Goal: Check status: Check status

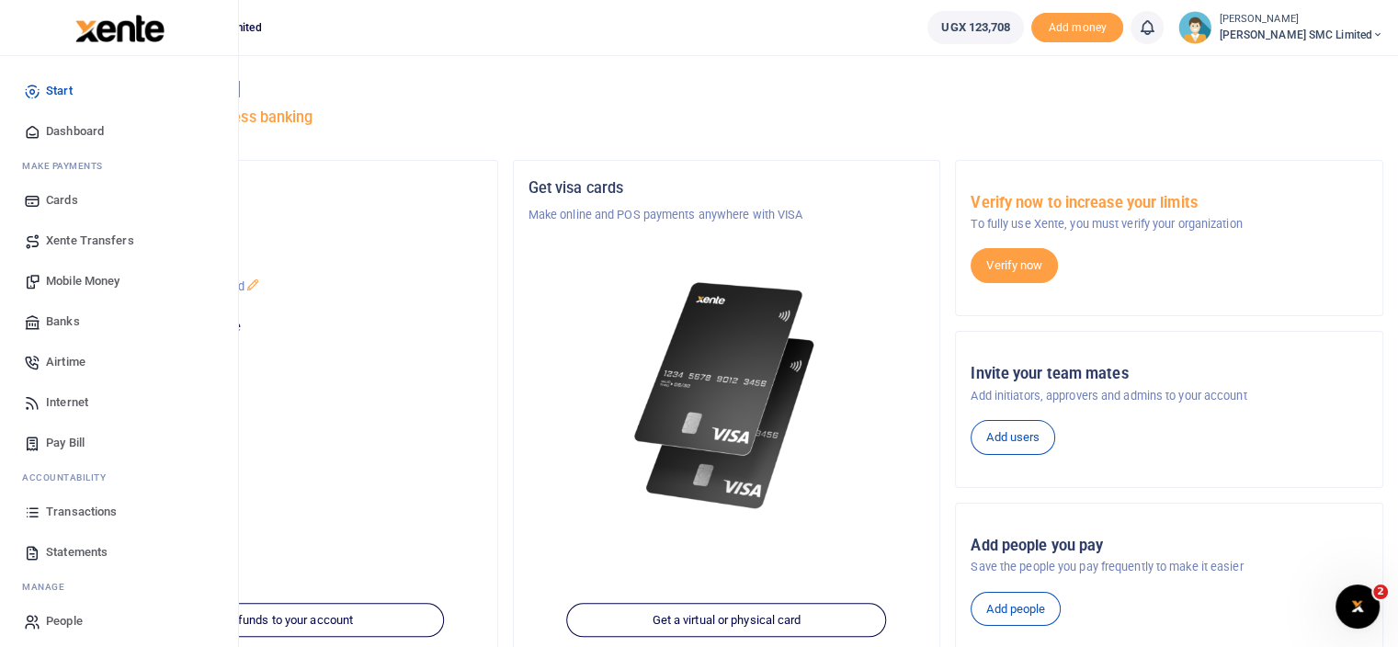
click at [91, 508] on span "Transactions" at bounding box center [81, 512] width 71 height 18
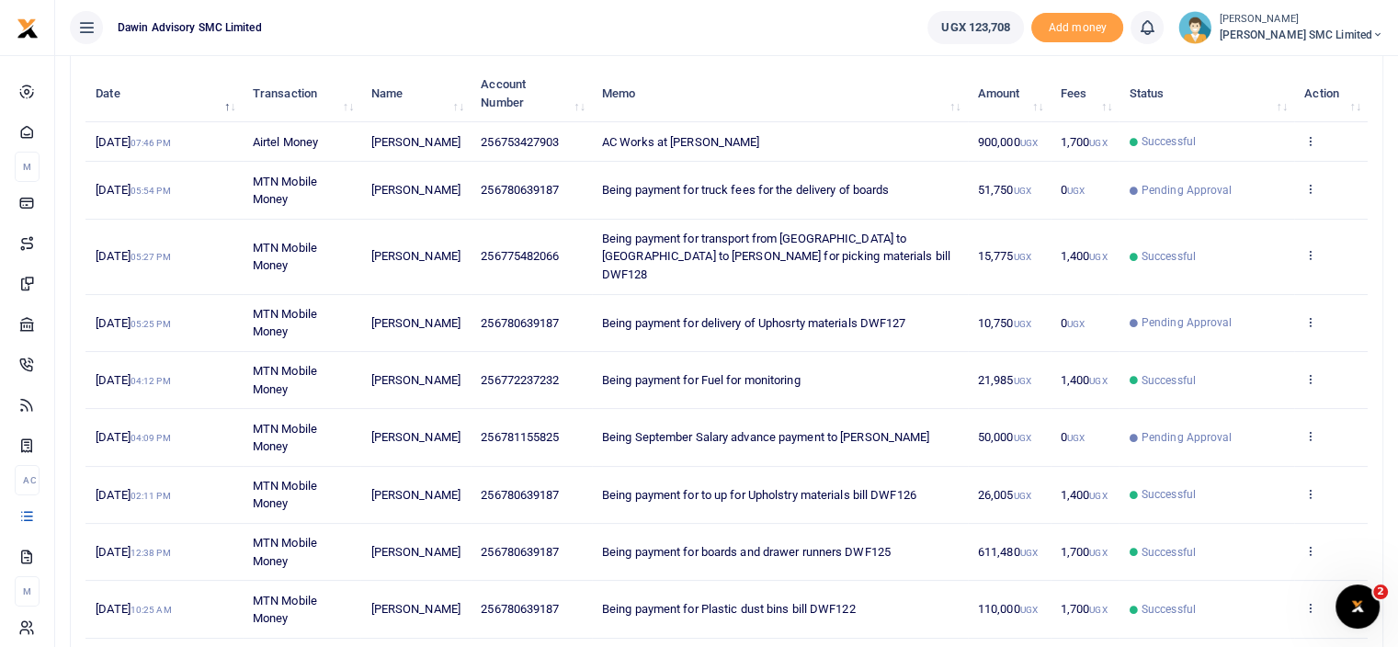
scroll to position [184, 0]
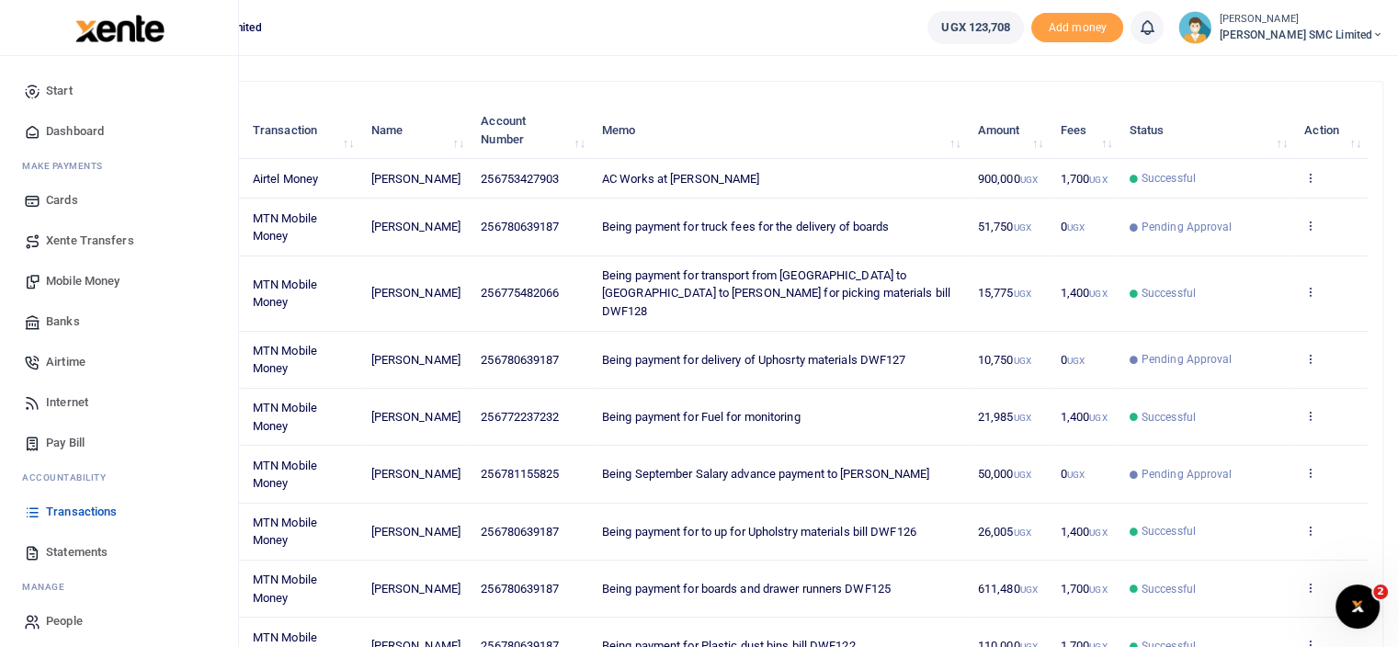
click at [68, 551] on span "Statements" at bounding box center [77, 552] width 62 height 18
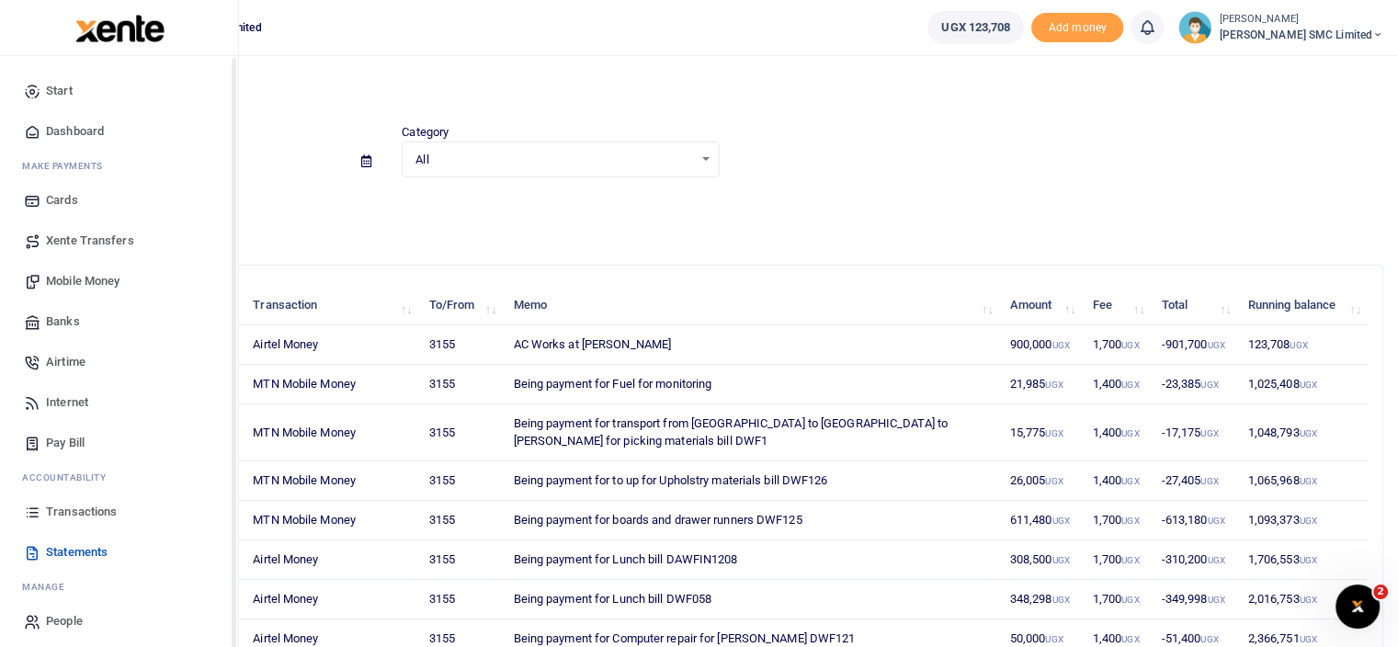
click at [54, 506] on span "Transactions" at bounding box center [81, 512] width 71 height 18
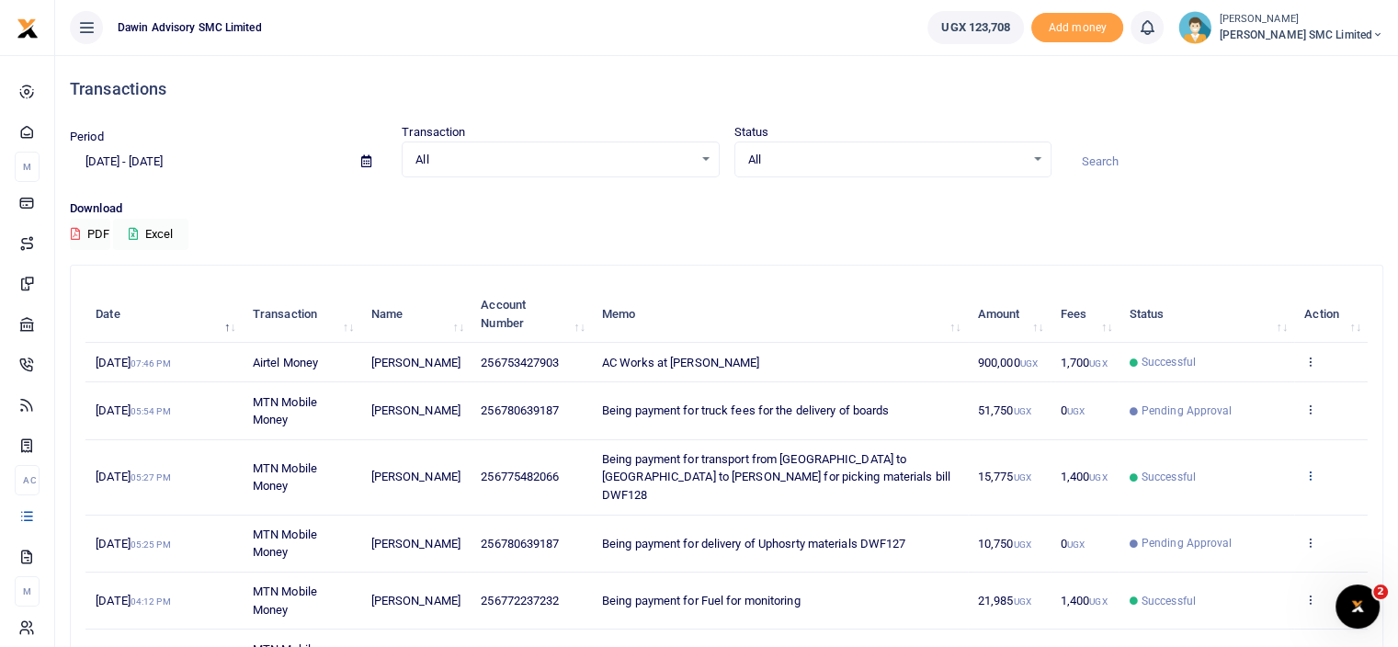
click at [1309, 469] on icon at bounding box center [1310, 475] width 12 height 13
click at [1230, 498] on link "View details" at bounding box center [1243, 497] width 145 height 26
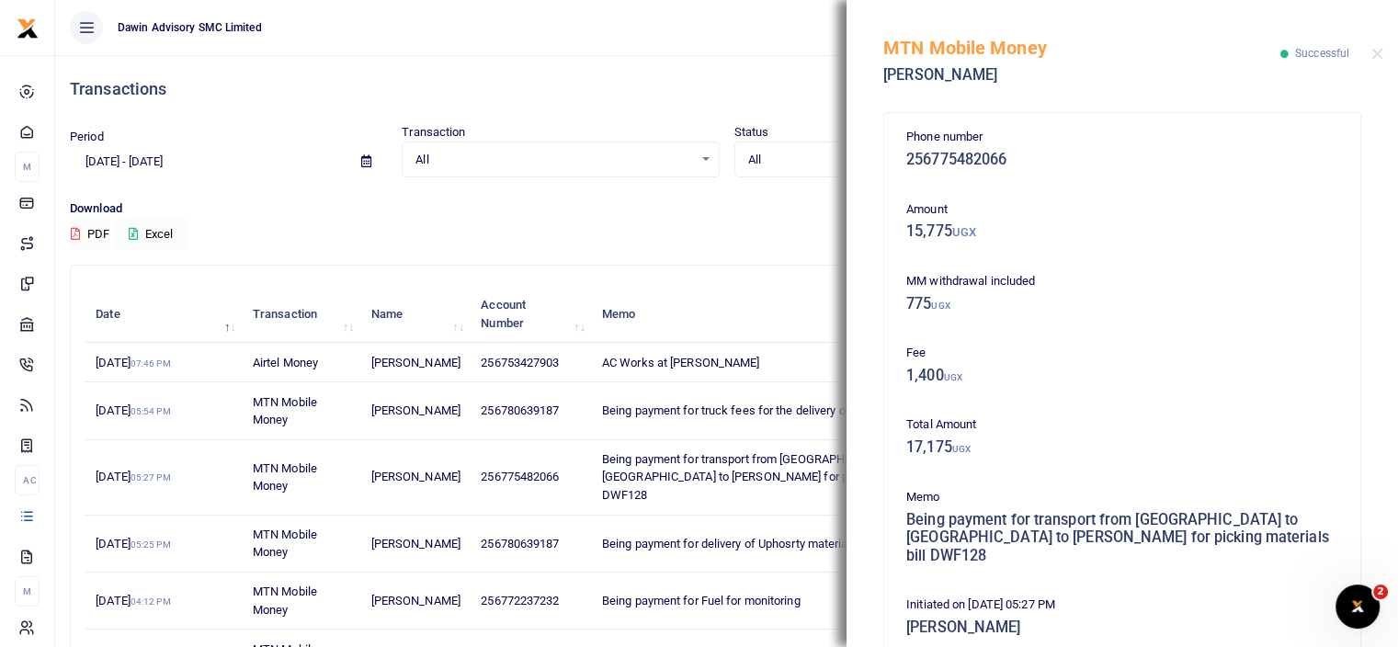
scroll to position [420, 0]
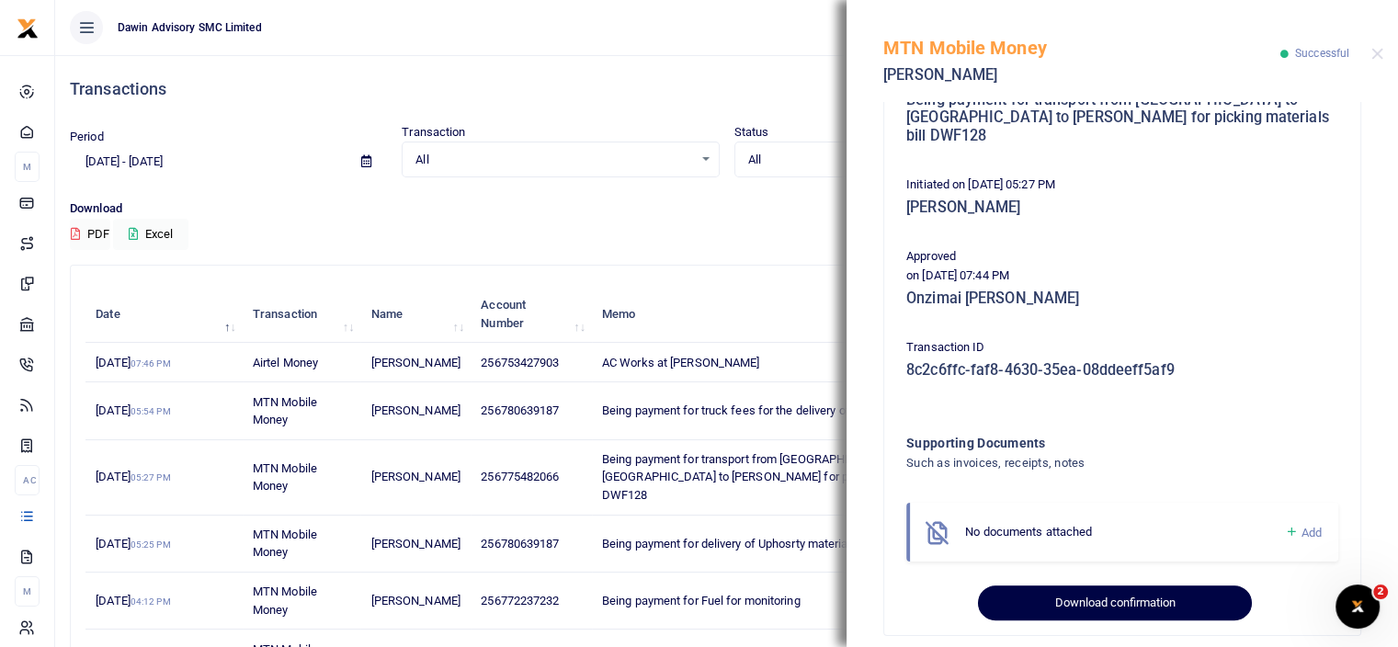
click at [1096, 585] on button "Download confirmation" at bounding box center [1114, 602] width 273 height 35
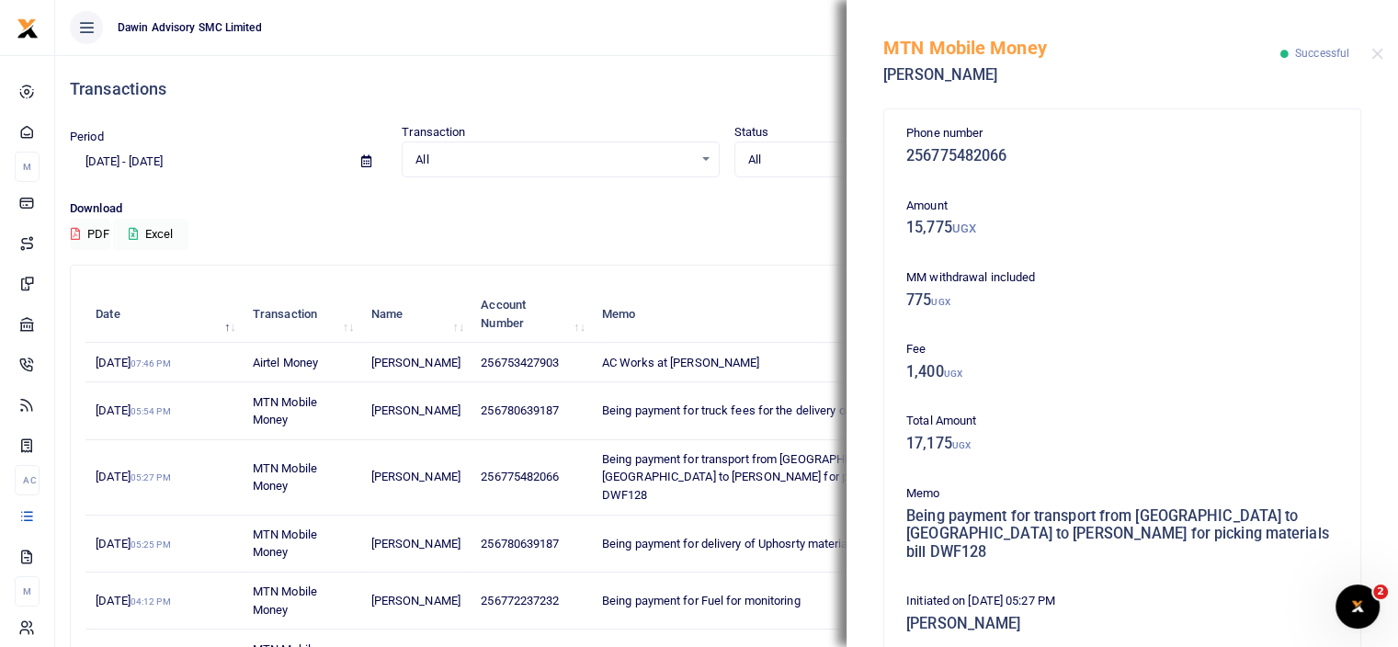
scroll to position [0, 0]
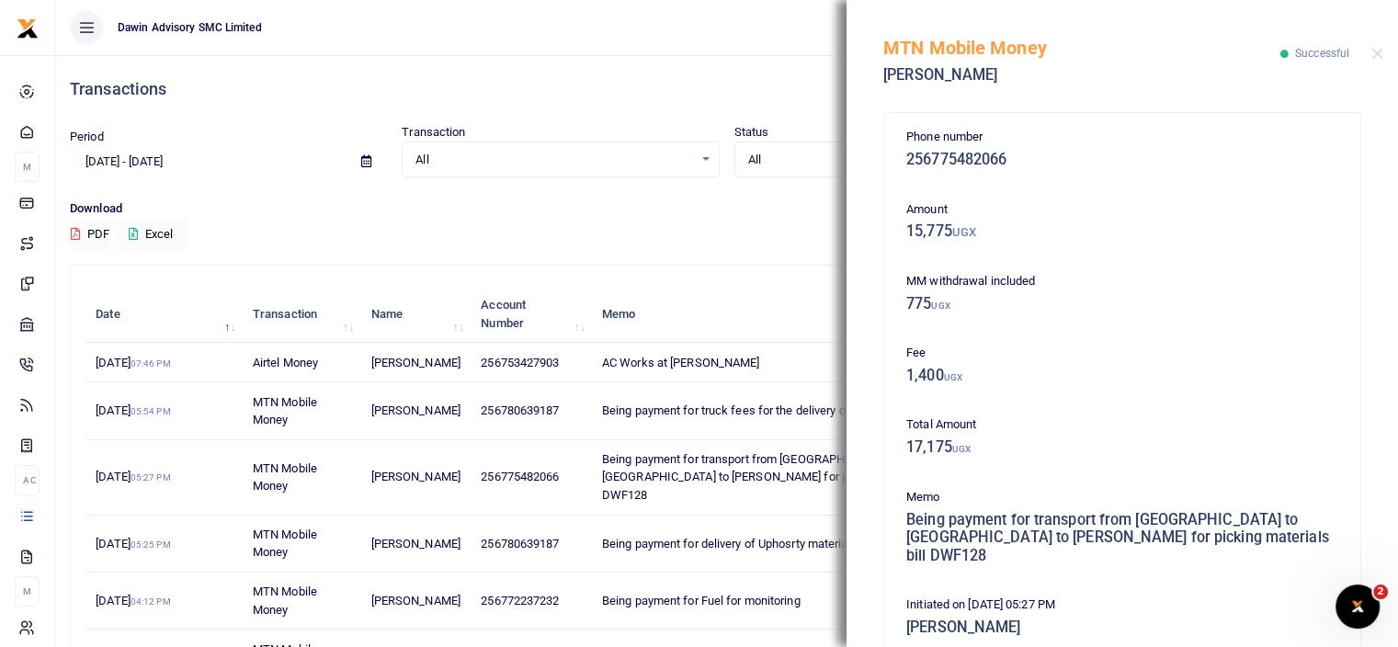
click at [1371, 60] on div "MTN Mobile Money Robert Omar Rwoth Successful" at bounding box center [1122, 51] width 551 height 102
click at [1376, 52] on button "Close" at bounding box center [1377, 54] width 12 height 12
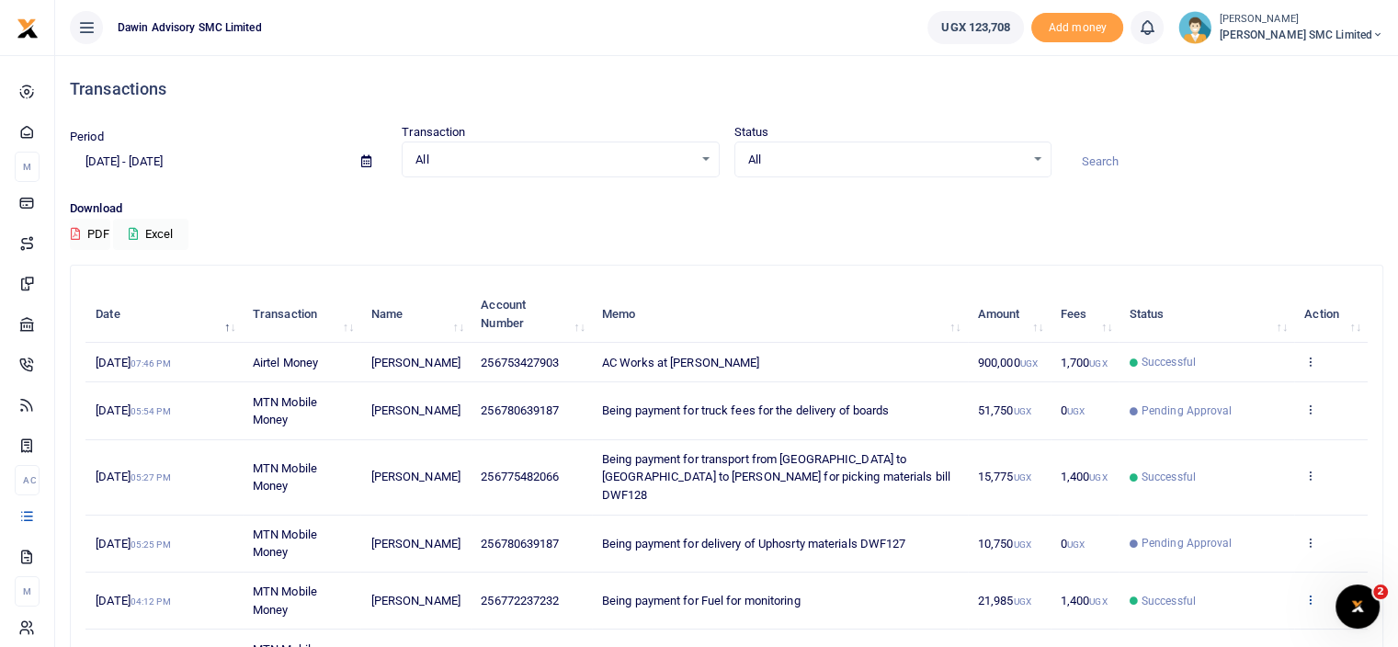
click at [1312, 594] on link at bounding box center [1310, 601] width 12 height 14
click at [1242, 517] on link "View details" at bounding box center [1243, 530] width 145 height 26
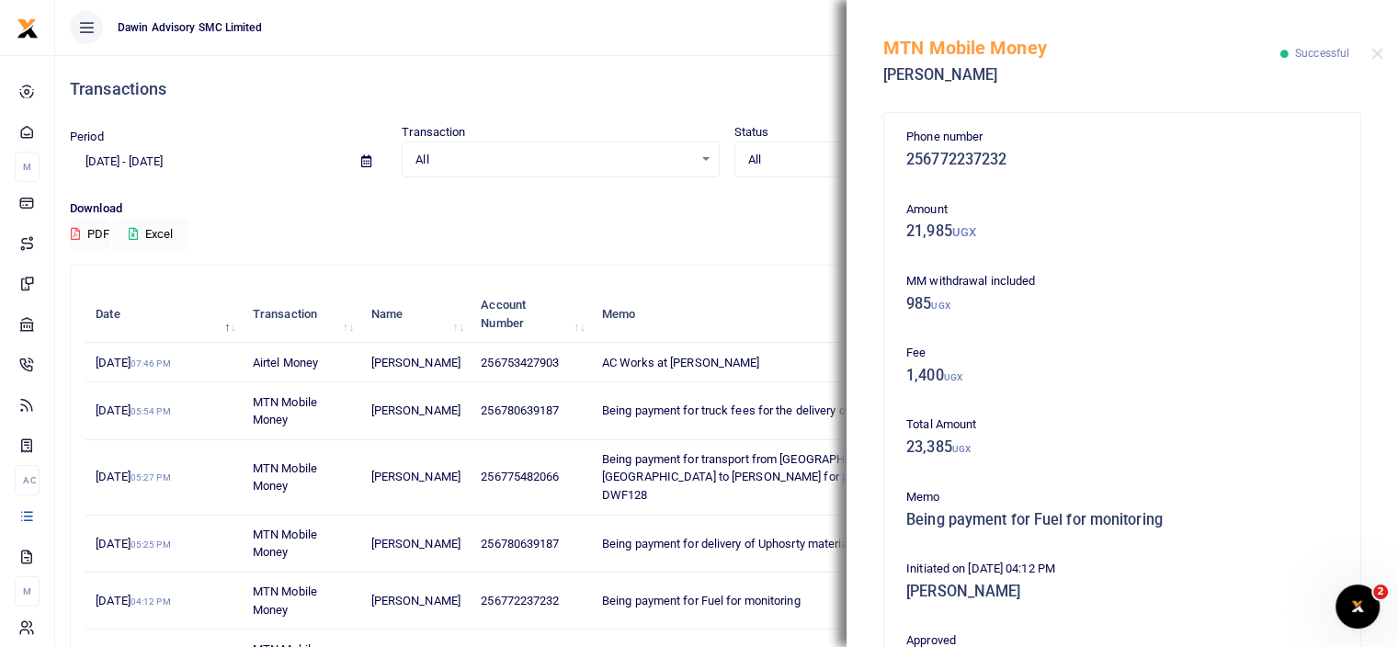
scroll to position [402, 0]
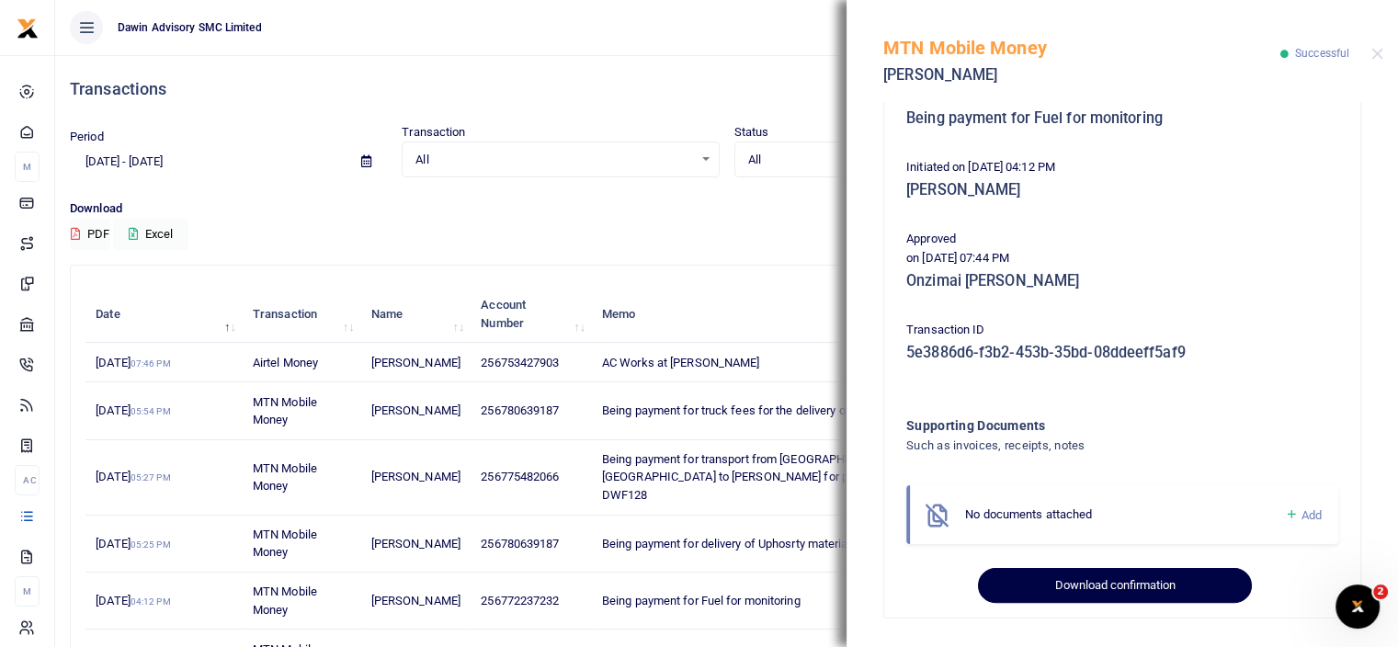
click at [1133, 577] on button "Download confirmation" at bounding box center [1114, 585] width 273 height 35
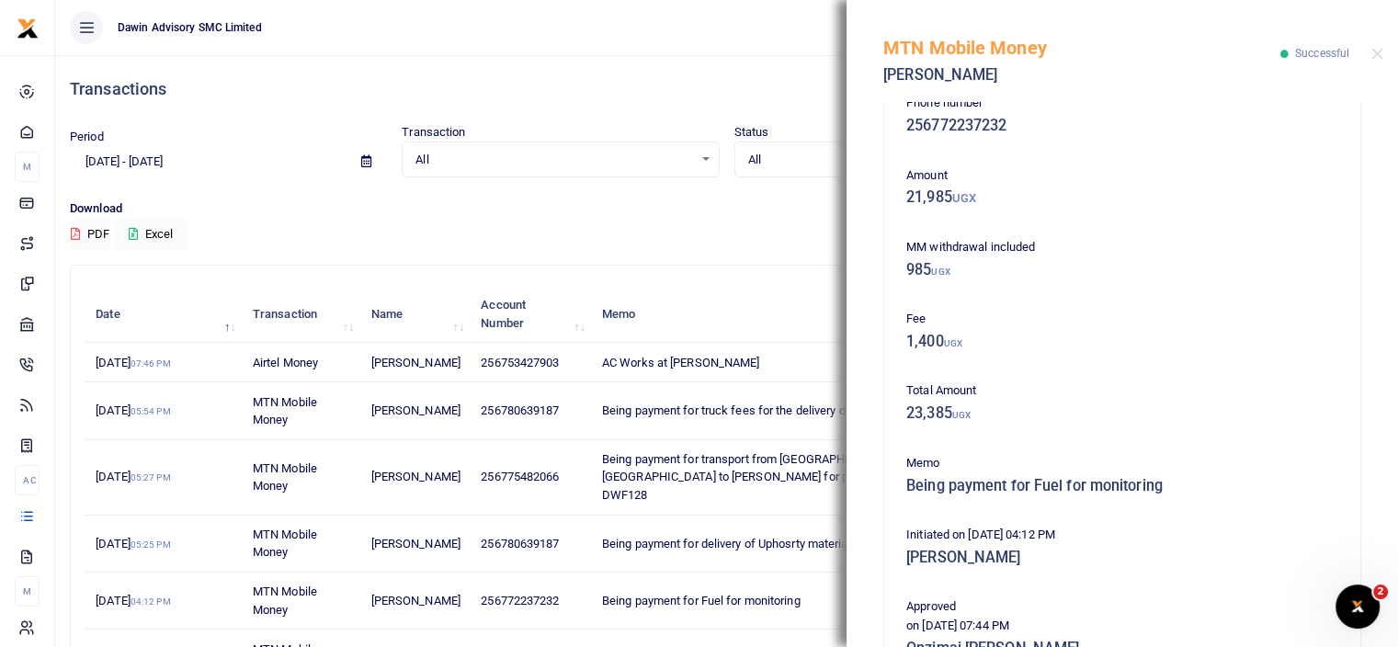
scroll to position [0, 0]
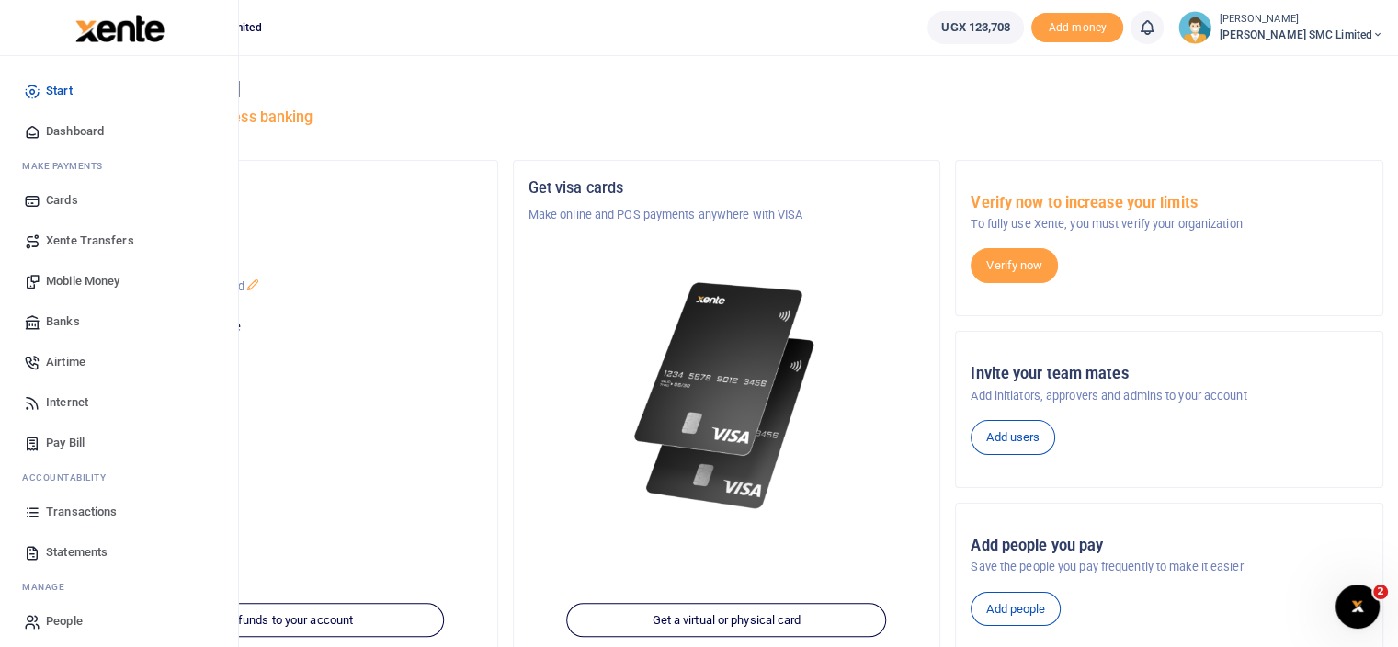
click at [55, 502] on link "Transactions" at bounding box center [119, 512] width 209 height 40
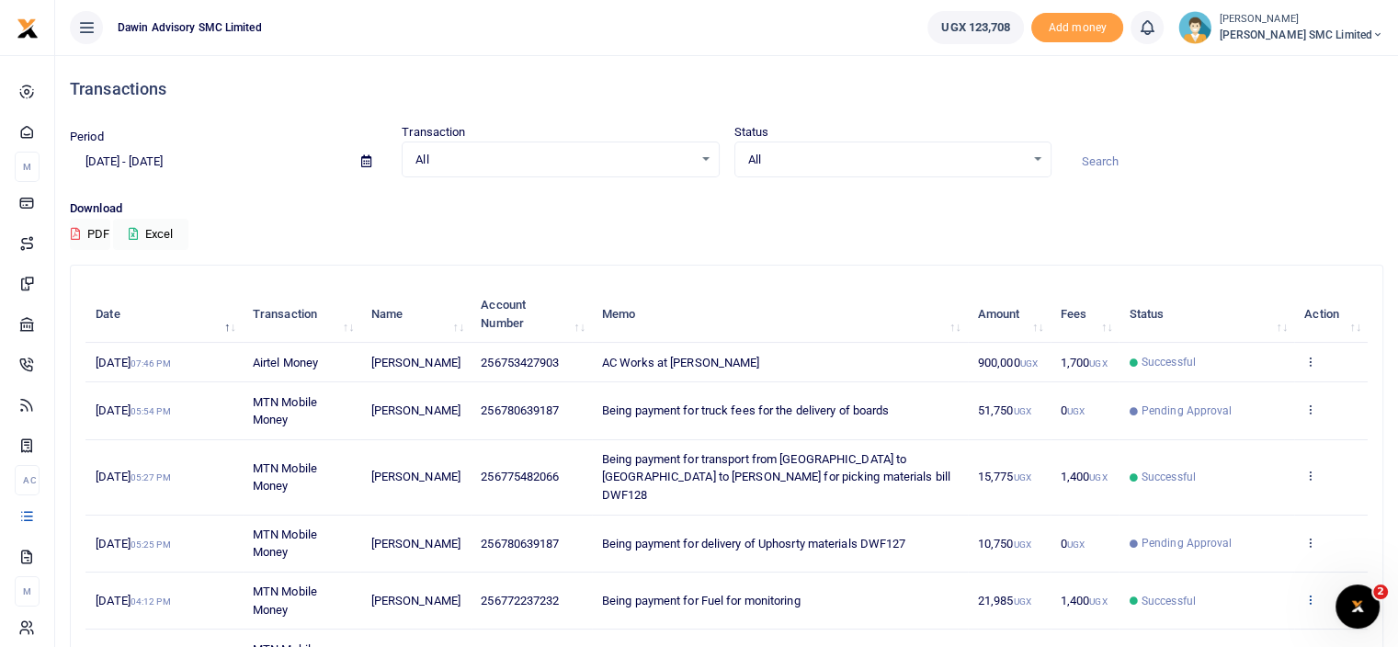
click at [1304, 593] on icon at bounding box center [1310, 599] width 12 height 13
click at [1219, 517] on link "View details" at bounding box center [1243, 530] width 145 height 26
